Goal: Task Accomplishment & Management: Complete application form

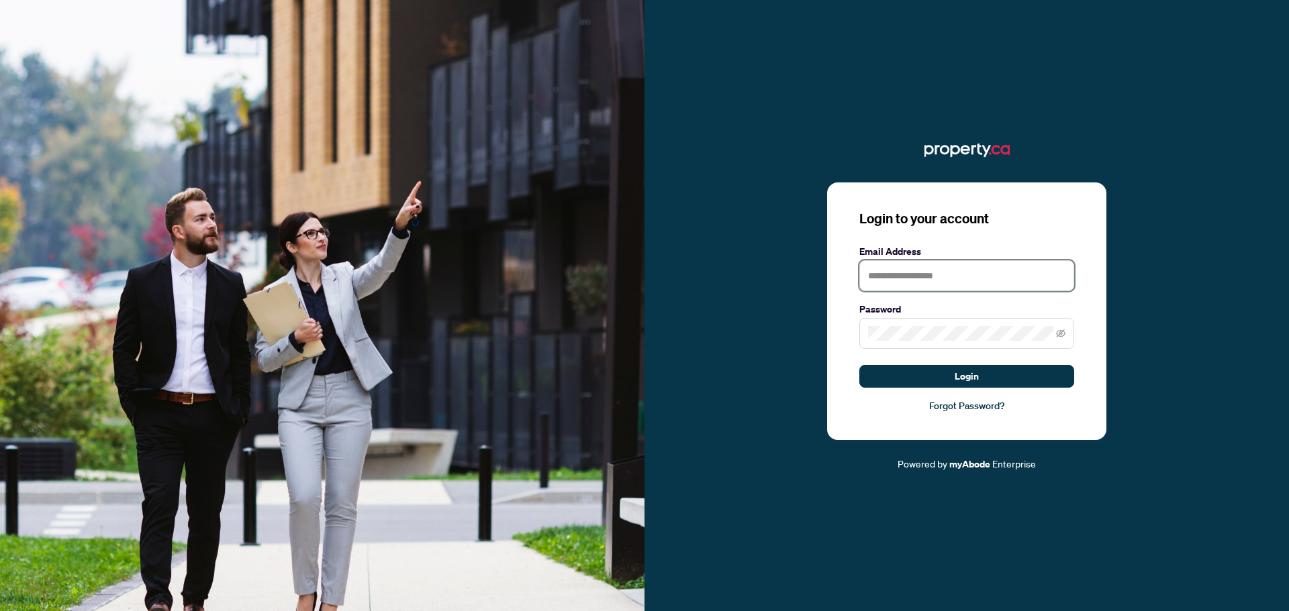
click at [920, 277] on input "text" at bounding box center [966, 275] width 215 height 31
type input "**********"
click at [859, 365] on button "Login" at bounding box center [966, 376] width 215 height 23
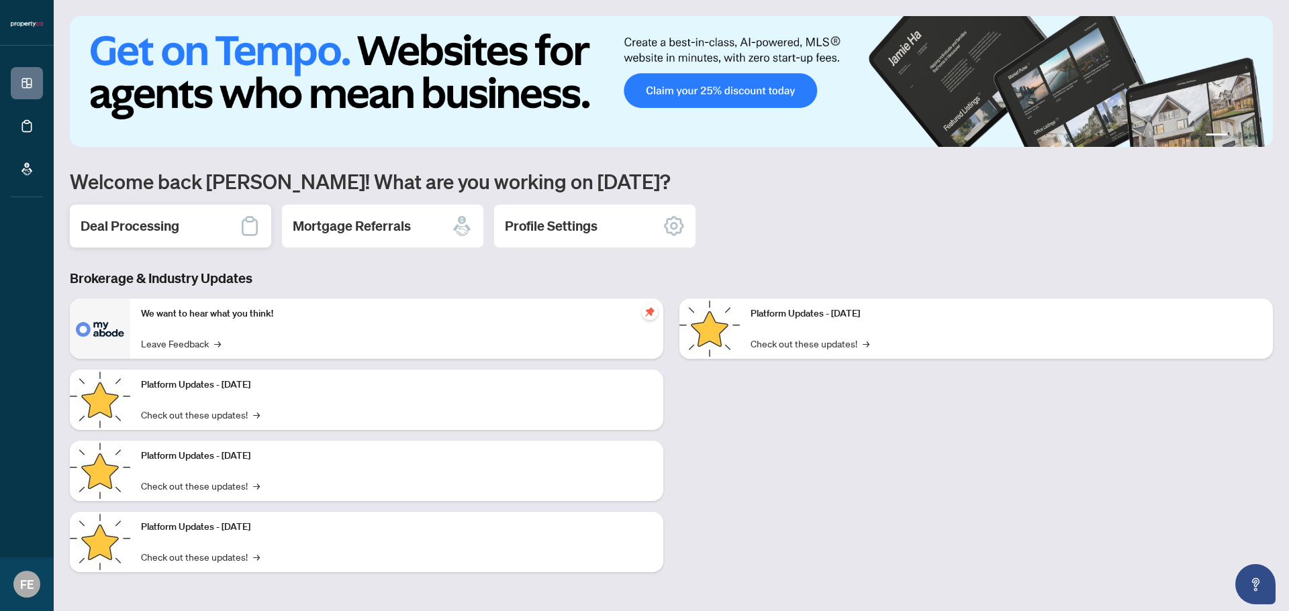
click at [160, 230] on h2 "Deal Processing" at bounding box center [130, 226] width 99 height 19
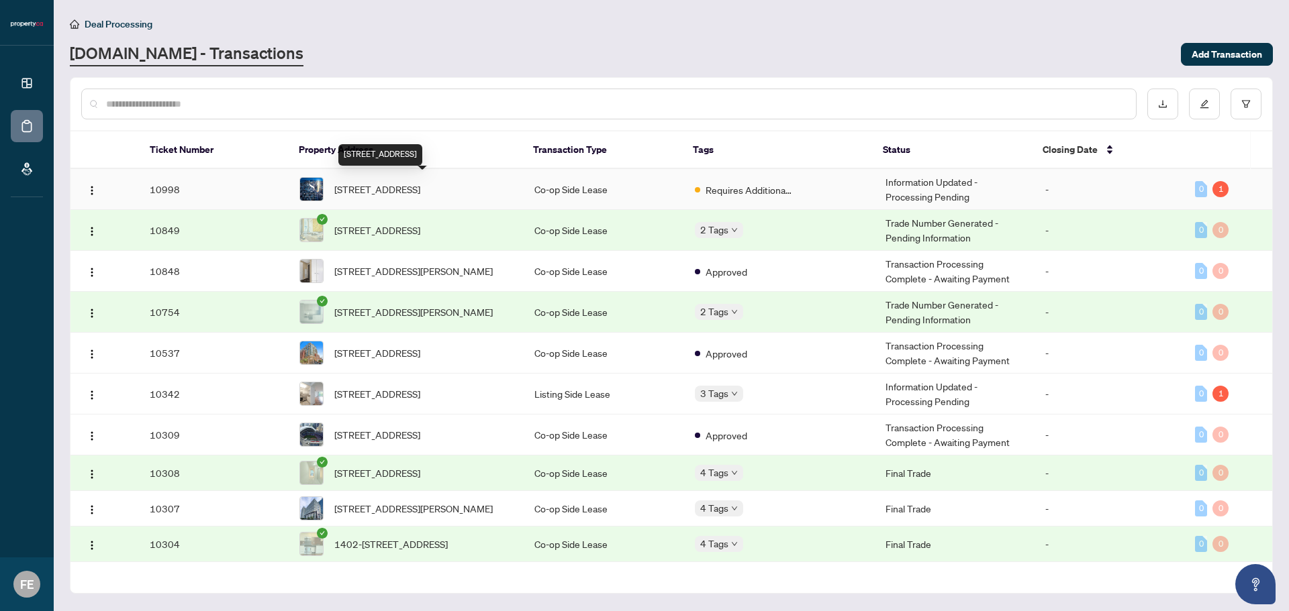
click at [420, 185] on span "[STREET_ADDRESS]" at bounding box center [377, 189] width 86 height 15
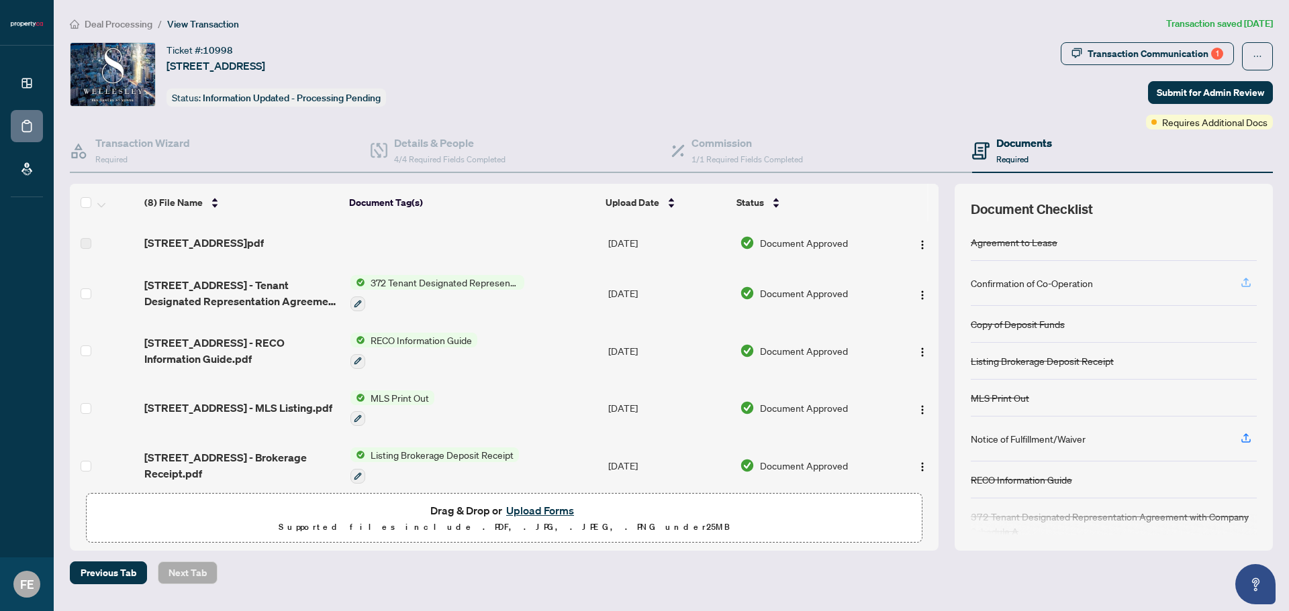
click at [1244, 281] on icon "button" at bounding box center [1246, 283] width 12 height 12
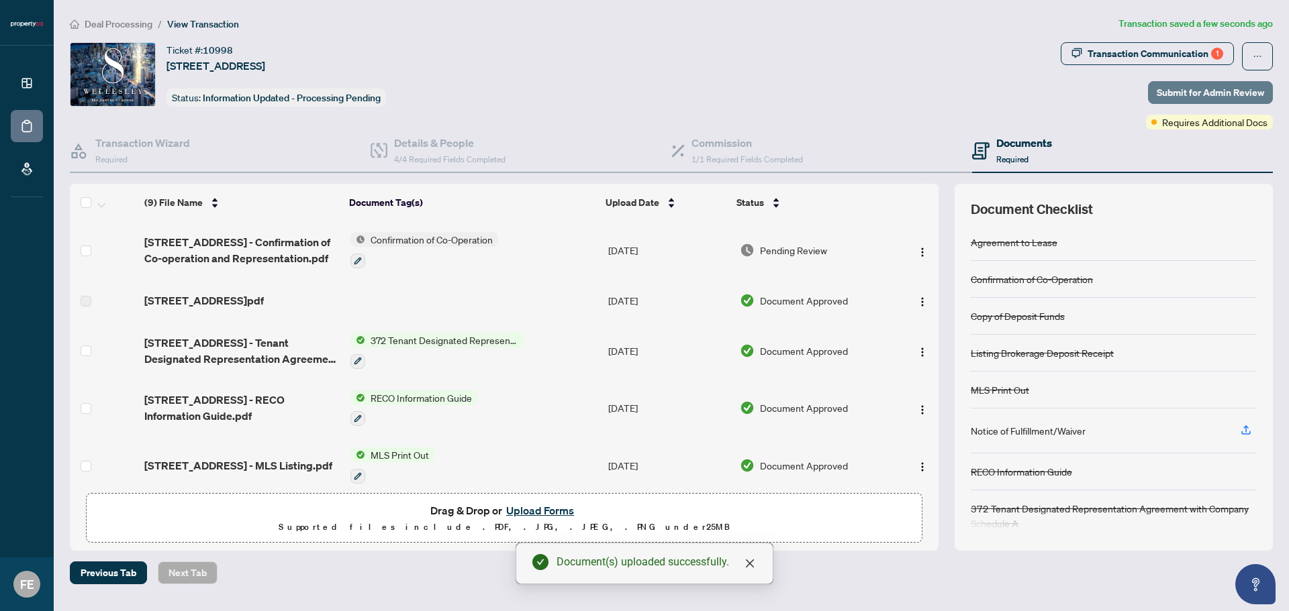
click at [1216, 87] on span "Submit for Admin Review" at bounding box center [1210, 92] width 107 height 21
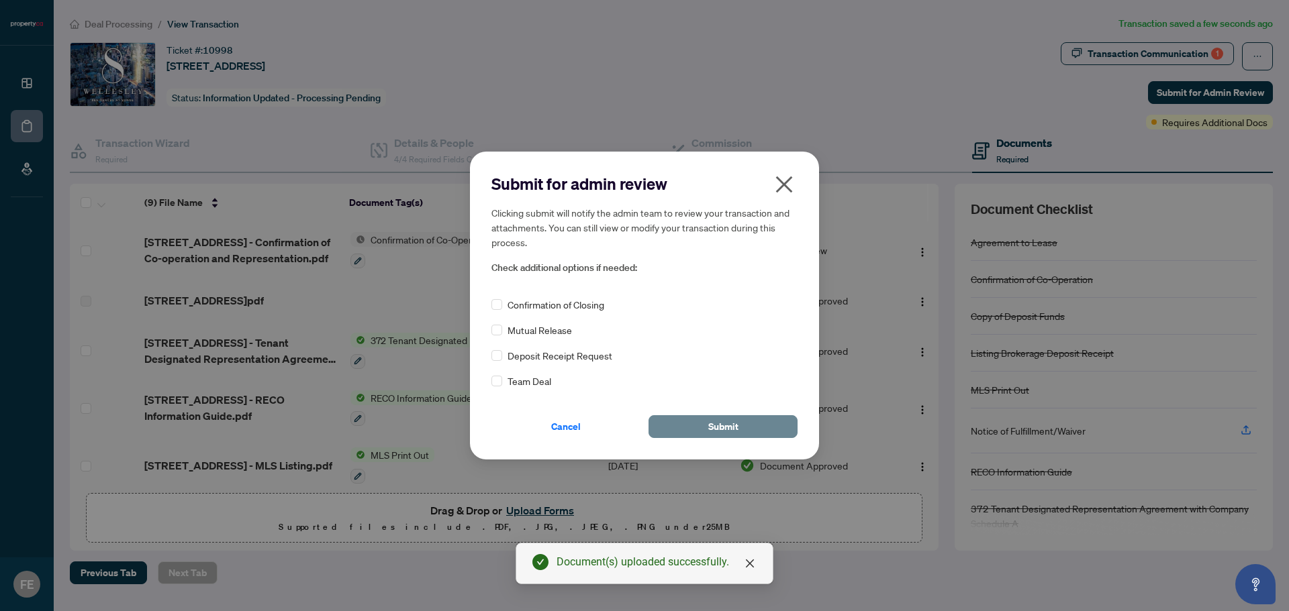
click at [716, 424] on span "Submit" at bounding box center [723, 426] width 30 height 21
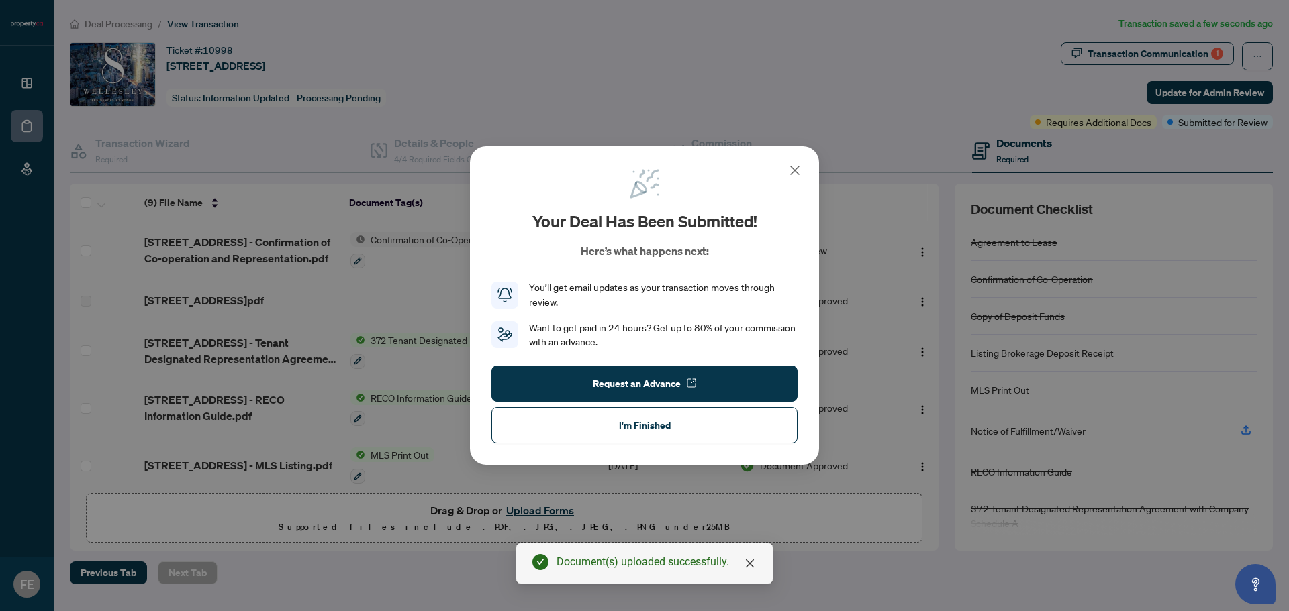
click at [791, 167] on icon at bounding box center [795, 170] width 16 height 16
